Goal: Contribute content: Add original content to the website for others to see

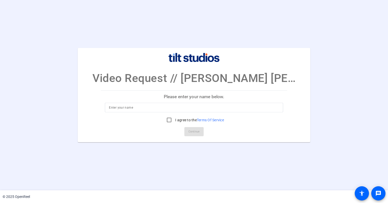
drag, startPoint x: 61, startPoint y: 107, endPoint x: 61, endPoint y: 123, distance: 16.2
click at [138, 109] on input at bounding box center [194, 108] width 170 height 6
type input "[PERSON_NAME]"
click at [145, 148] on openreel-ugc-auth "Video Request // [PERSON_NAME] [PERSON_NAME] Har  Please enter your name below.…" at bounding box center [194, 95] width 388 height 190
click at [165, 117] on input "I agree to the Terms Of Service" at bounding box center [169, 120] width 10 height 10
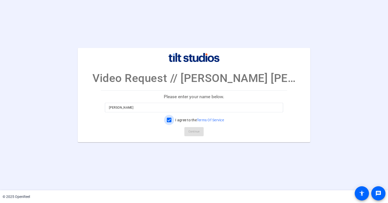
checkbox input "true"
click at [195, 134] on span "Continue" at bounding box center [193, 132] width 11 height 8
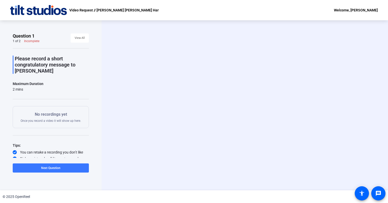
scroll to position [3, 0]
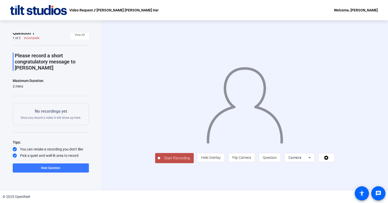
click at [310, 157] on icon at bounding box center [309, 158] width 6 height 6
click at [306, 157] on div at bounding box center [194, 101] width 388 height 203
click at [327, 161] on span at bounding box center [326, 157] width 16 height 12
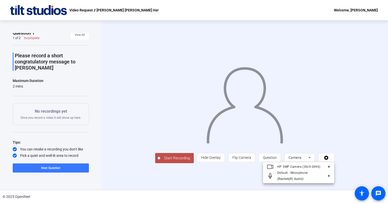
click at [332, 143] on div at bounding box center [194, 101] width 388 height 203
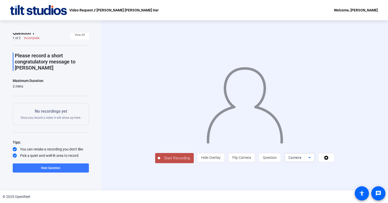
click at [305, 159] on div "Camera" at bounding box center [298, 158] width 20 height 6
click at [306, 156] on div at bounding box center [194, 101] width 388 height 203
click at [323, 156] on icon at bounding box center [326, 157] width 6 height 5
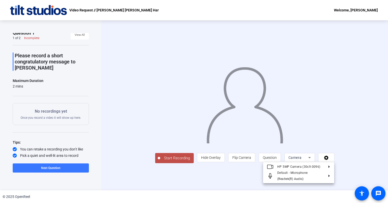
click at [329, 145] on div at bounding box center [194, 101] width 388 height 203
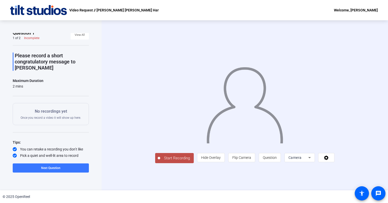
click at [175, 157] on span "Start Recording" at bounding box center [176, 158] width 33 height 6
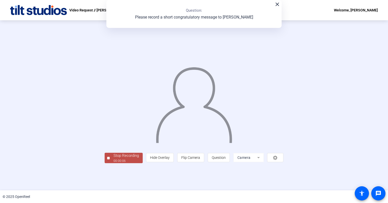
click at [277, 3] on mat-icon "close" at bounding box center [277, 4] width 6 height 6
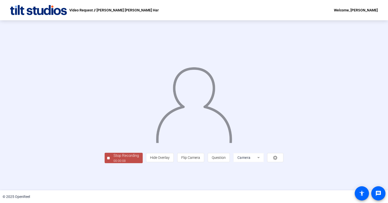
click at [124, 157] on div "Stop Recording" at bounding box center [125, 156] width 25 height 6
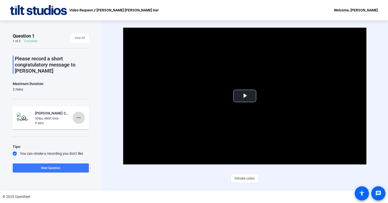
click at [78, 115] on mat-icon "more_horiz" at bounding box center [79, 118] width 6 height 6
click at [85, 121] on span "Delete clip" at bounding box center [84, 122] width 20 height 6
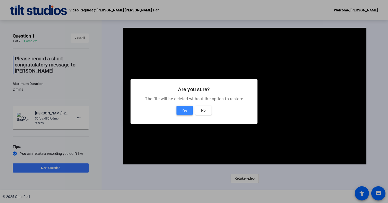
click at [182, 109] on span "Yes" at bounding box center [185, 110] width 6 height 6
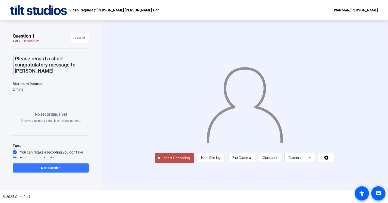
click at [160, 161] on span "Start Recording" at bounding box center [176, 158] width 33 height 6
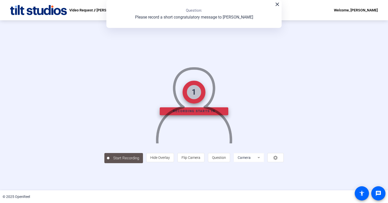
click at [276, 5] on mat-icon "close" at bounding box center [277, 4] width 6 height 6
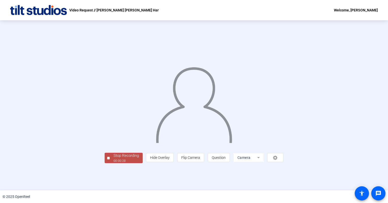
click at [113, 159] on div "Stop Recording" at bounding box center [125, 156] width 25 height 6
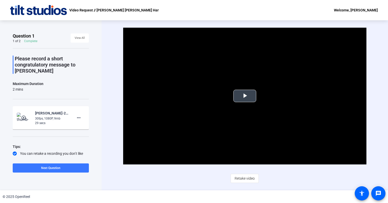
click at [245, 96] on span "Video Player" at bounding box center [245, 96] width 0 height 0
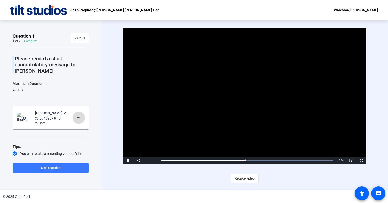
click at [77, 115] on mat-icon "more_horiz" at bounding box center [79, 118] width 6 height 6
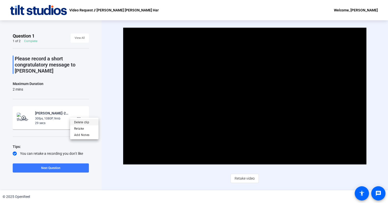
click at [85, 123] on span "Delete clip" at bounding box center [84, 122] width 20 height 6
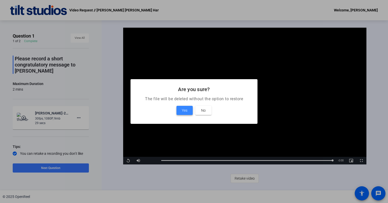
click at [180, 112] on span at bounding box center [184, 110] width 16 height 12
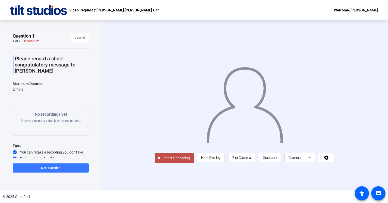
click at [160, 161] on span "Start Recording" at bounding box center [176, 158] width 33 height 6
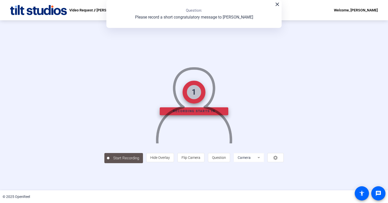
click at [276, 4] on mat-icon "close" at bounding box center [277, 4] width 6 height 6
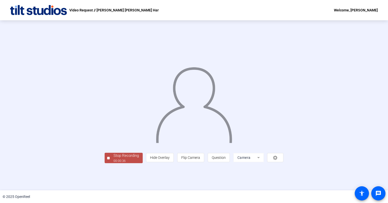
click at [113, 163] on div "00:00:36" at bounding box center [125, 161] width 25 height 5
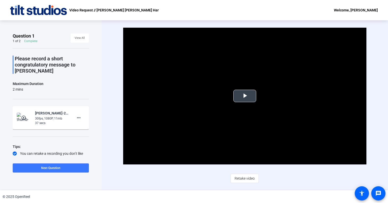
click at [245, 96] on span "Video Player" at bounding box center [245, 96] width 0 height 0
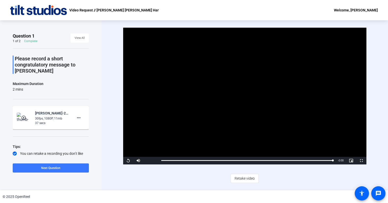
scroll to position [5, 0]
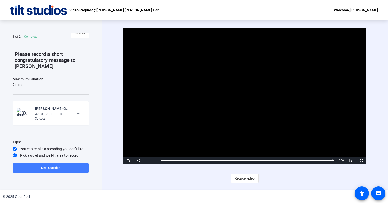
click at [65, 168] on span at bounding box center [51, 168] width 76 height 12
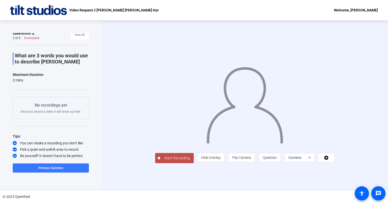
scroll to position [3, 0]
click at [160, 161] on span "Start Recording" at bounding box center [176, 158] width 33 height 6
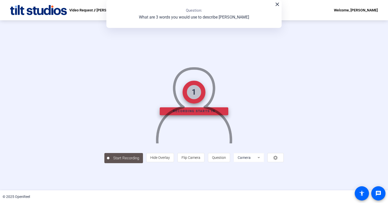
click at [278, 5] on mat-icon "close" at bounding box center [277, 4] width 6 height 6
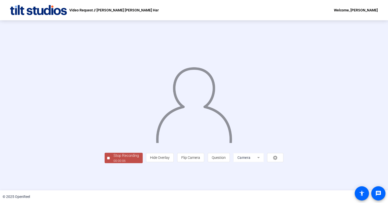
click at [113, 159] on div "Stop Recording" at bounding box center [125, 156] width 25 height 6
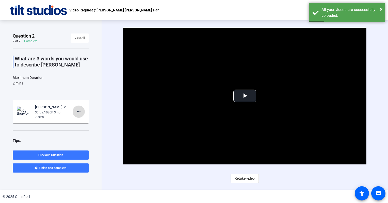
click at [76, 113] on mat-icon "more_horiz" at bounding box center [79, 112] width 6 height 6
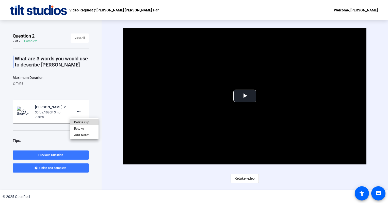
click at [81, 121] on span "Delete clip" at bounding box center [84, 122] width 20 height 6
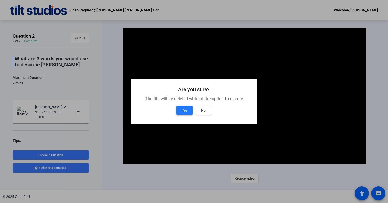
click at [184, 110] on span "Yes" at bounding box center [185, 110] width 6 height 6
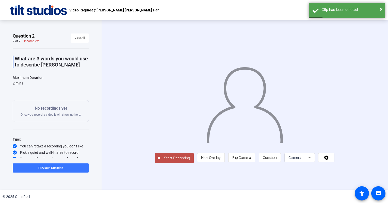
click at [160, 161] on span "Start Recording" at bounding box center [176, 158] width 33 height 6
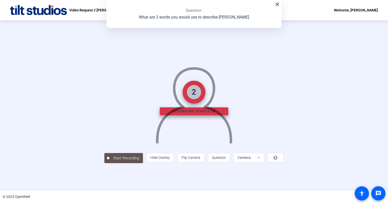
click at [277, 4] on mat-icon "close" at bounding box center [277, 4] width 6 height 6
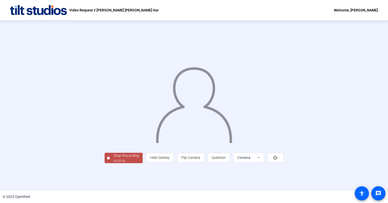
click at [105, 163] on div "Stop Recording 00:00:06 person Hide Overlay flip Flip Camera question_mark Ques…" at bounding box center [194, 157] width 179 height 11
click at [113, 159] on div "Stop Recording" at bounding box center [125, 156] width 25 height 6
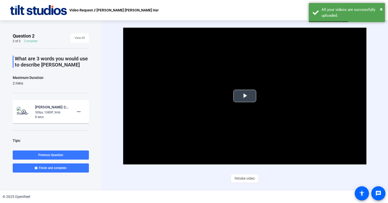
click at [245, 96] on span "Video Player" at bounding box center [245, 96] width 0 height 0
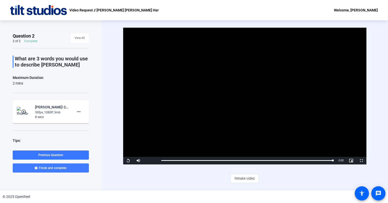
click at [77, 168] on span at bounding box center [51, 168] width 76 height 12
